Goal: Check status: Check status

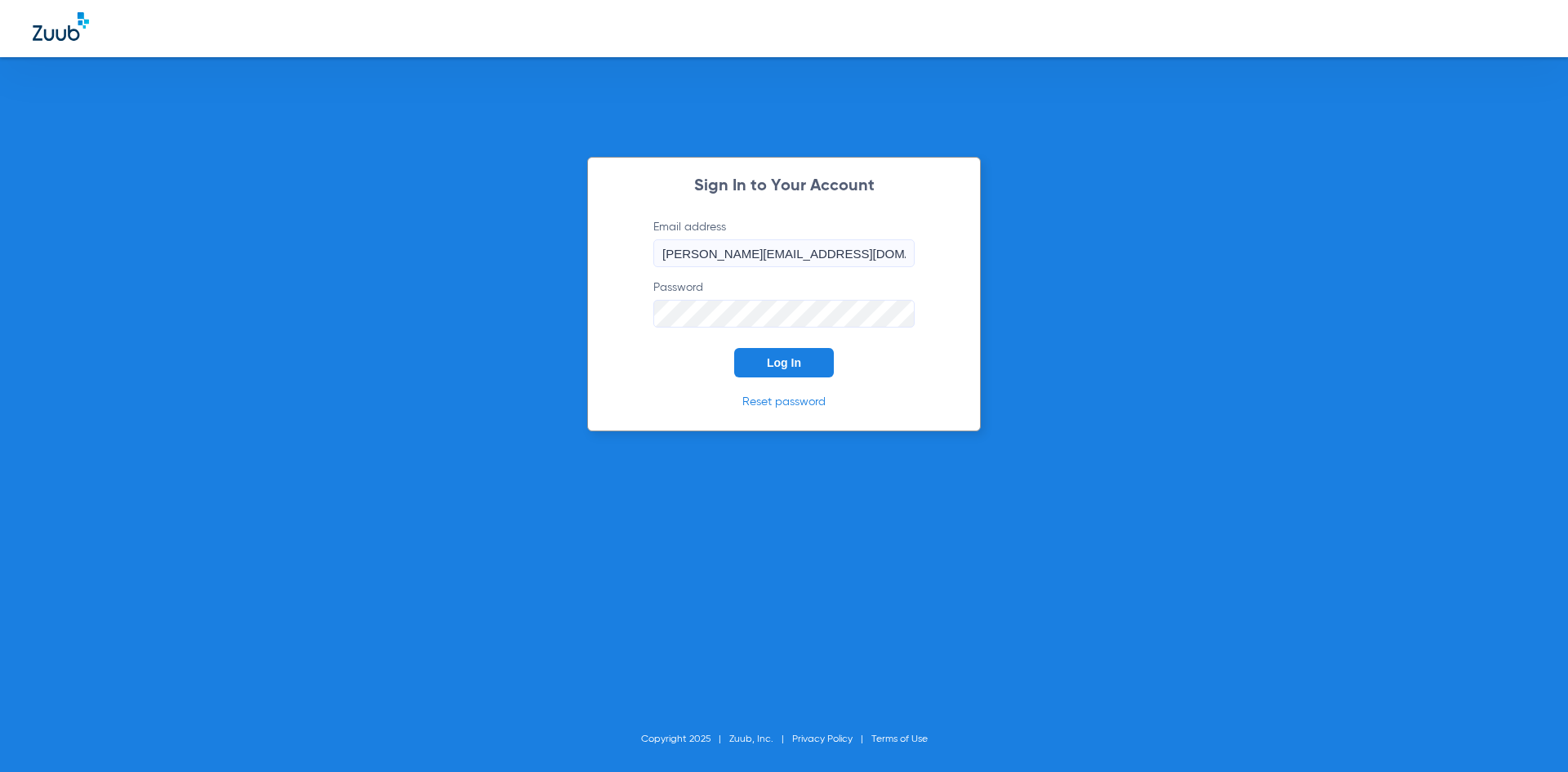
click at [798, 364] on span "Log In" at bounding box center [784, 362] width 34 height 13
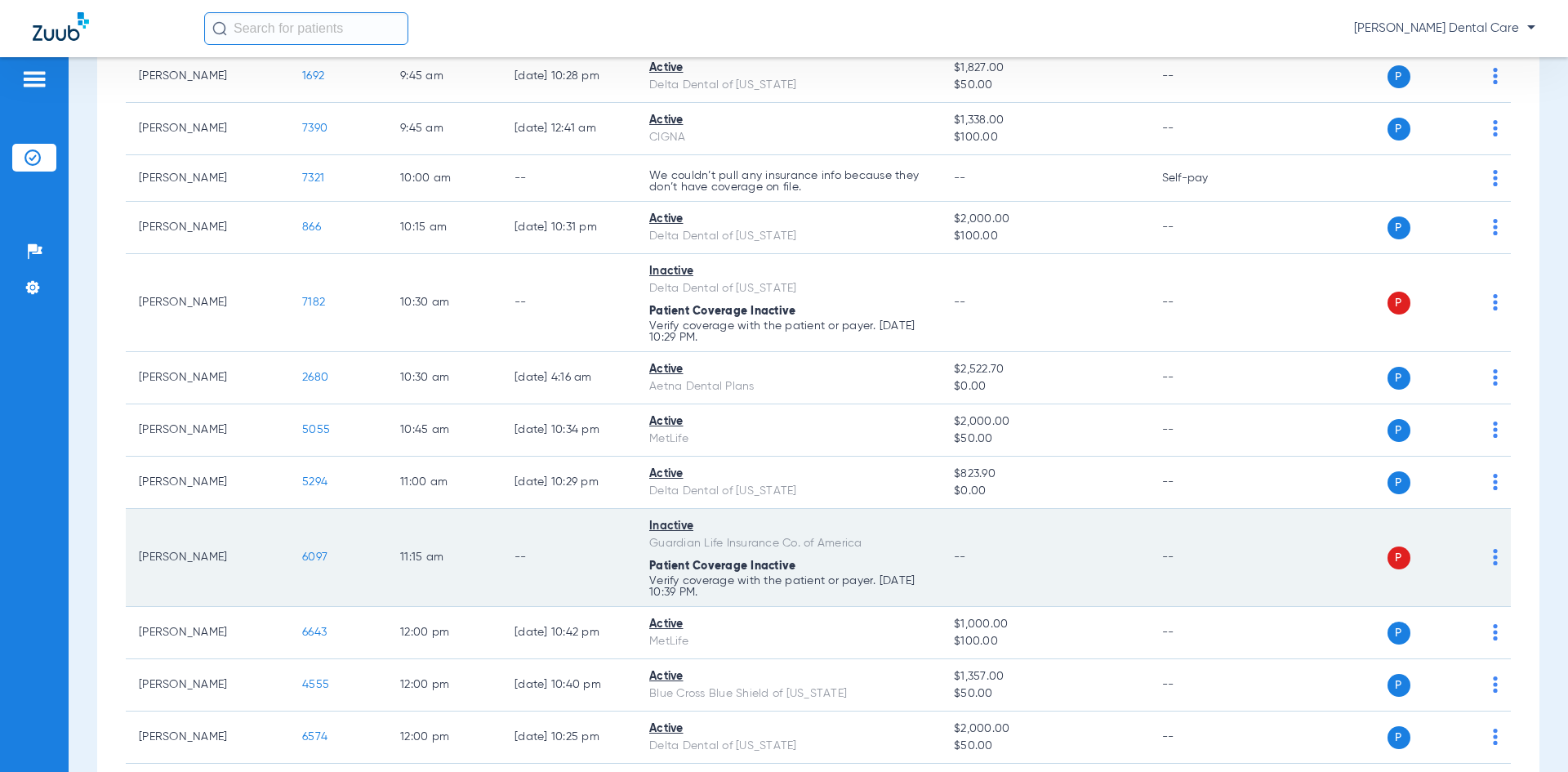
scroll to position [327, 0]
click at [1492, 559] on img at bounding box center [1495, 555] width 5 height 17
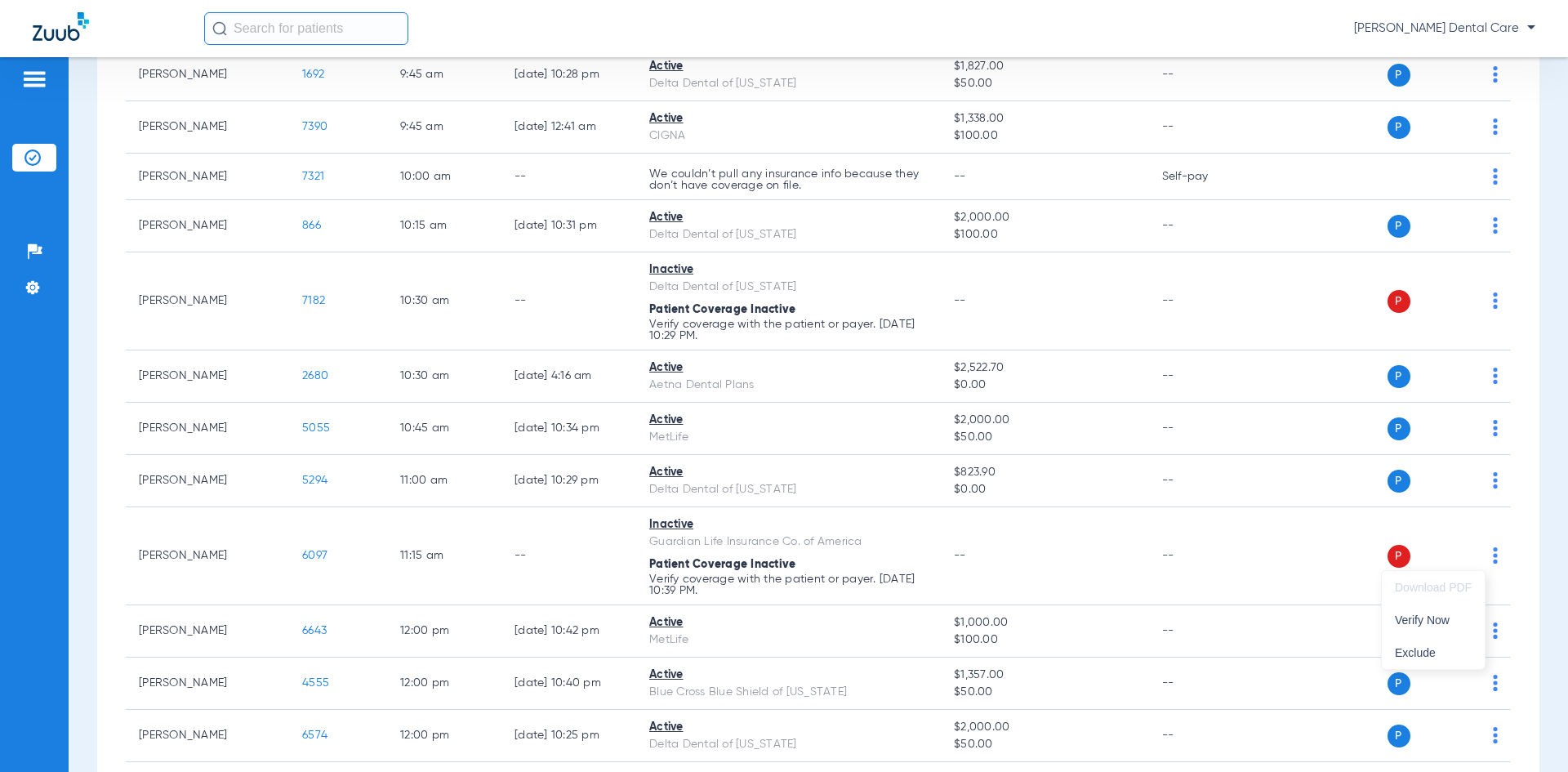
click at [169, 563] on div at bounding box center [784, 386] width 1568 height 772
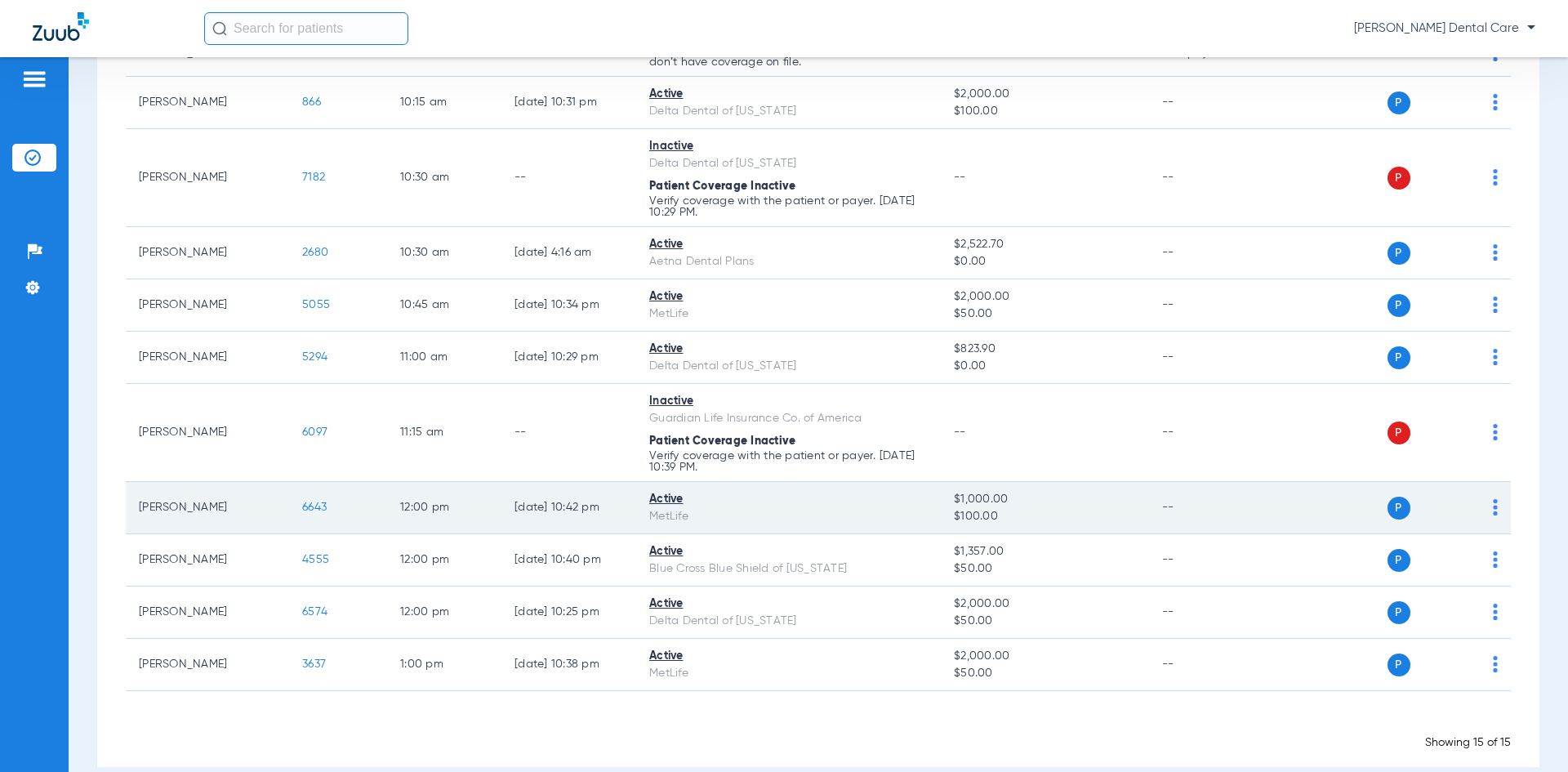
scroll to position [473, 0]
